Goal: Task Accomplishment & Management: Manage account settings

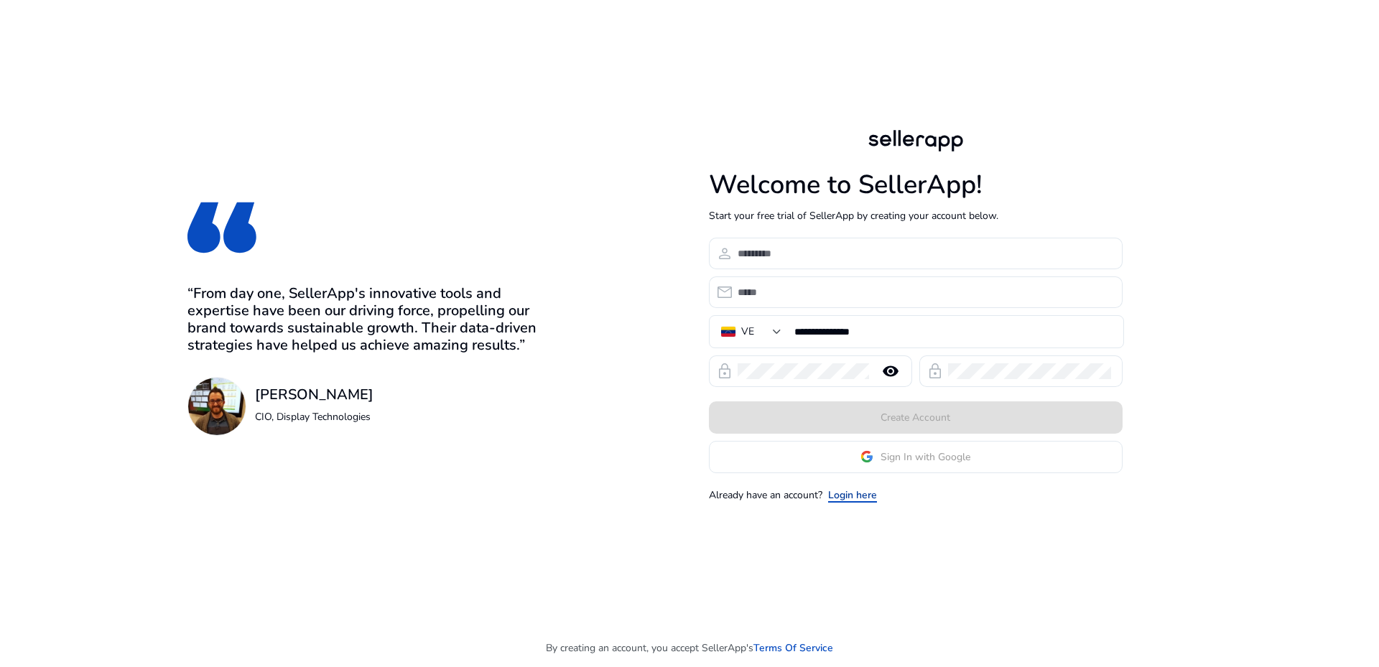
click at [860, 491] on link "Login here" at bounding box center [852, 495] width 49 height 15
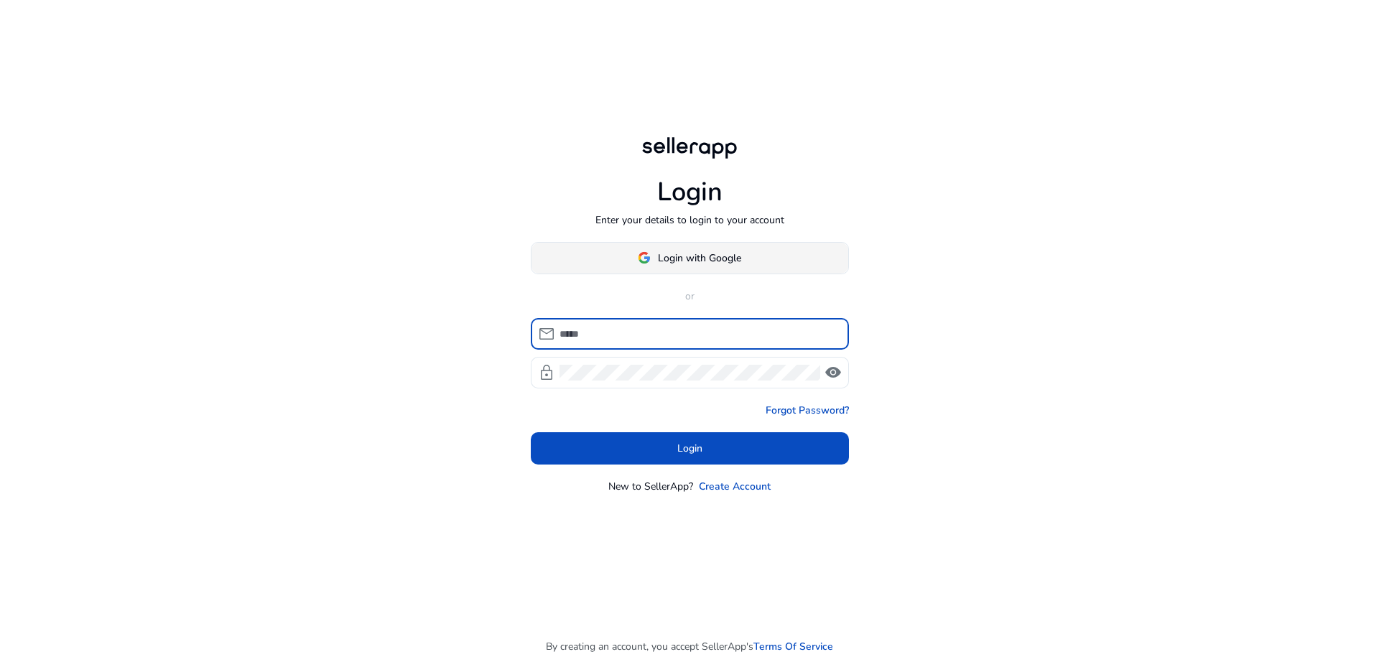
click at [684, 253] on span "Login with Google" at bounding box center [699, 258] width 83 height 15
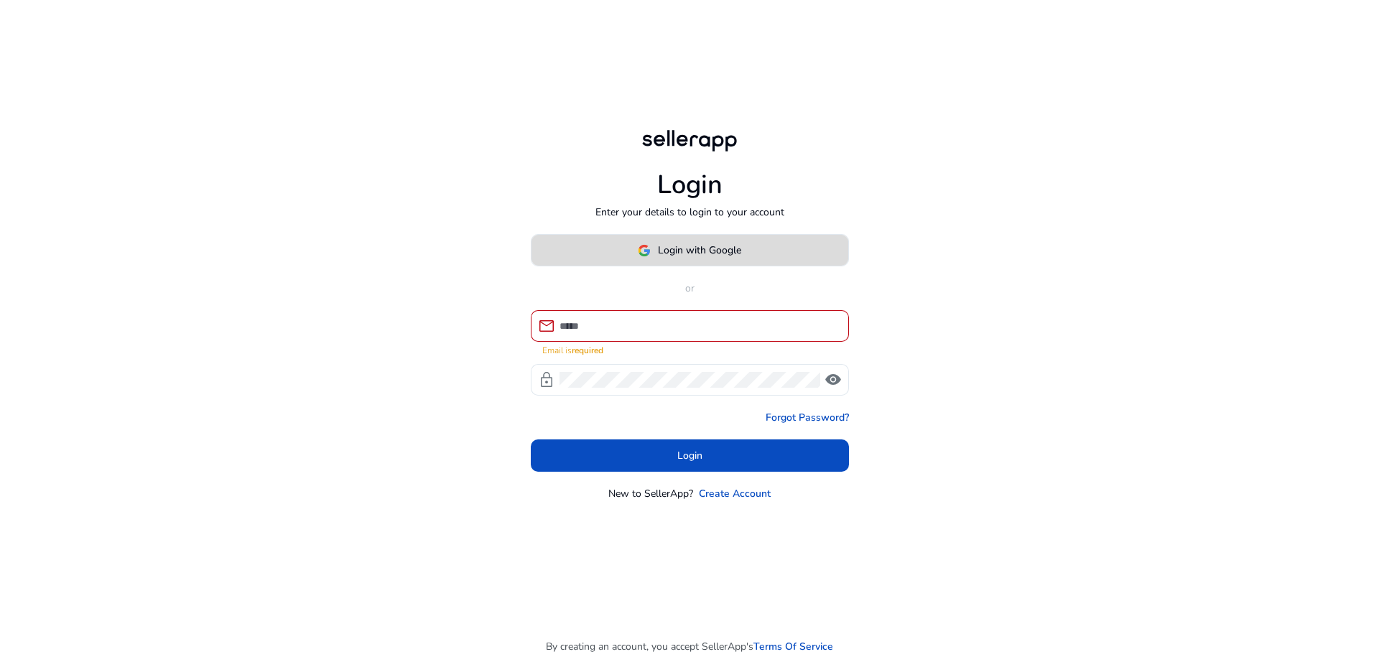
click at [677, 246] on span "Login with Google" at bounding box center [699, 250] width 83 height 15
